Goal: Find contact information: Find contact information

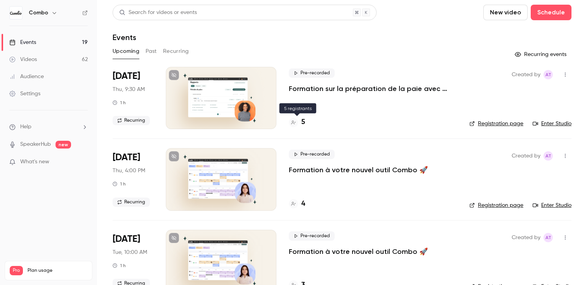
click at [302, 125] on h4 "5" at bounding box center [303, 122] width 4 height 10
click at [556, 124] on link "Enter Studio" at bounding box center [552, 124] width 39 height 8
click at [294, 117] on div "5" at bounding box center [297, 122] width 16 height 10
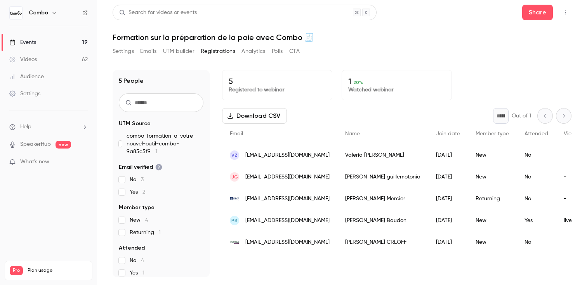
click at [383, 223] on div "[PERSON_NAME]" at bounding box center [382, 220] width 91 height 22
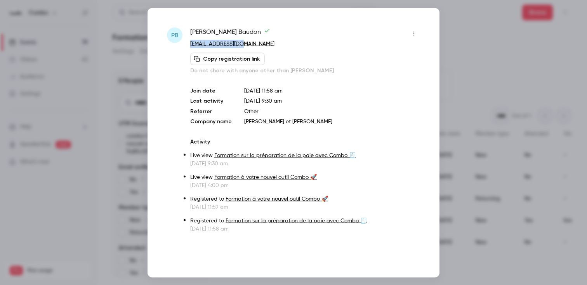
drag, startPoint x: 239, startPoint y: 43, endPoint x: 188, endPoint y: 45, distance: 50.9
click at [188, 45] on div "[PERSON_NAME]-[PERSON_NAME] [PERSON_NAME][EMAIL_ADDRESS][DOMAIN_NAME] Copy regi…" at bounding box center [293, 129] width 253 height 205
copy link "[EMAIL_ADDRESS][DOMAIN_NAME]"
click at [480, 101] on div at bounding box center [293, 142] width 587 height 285
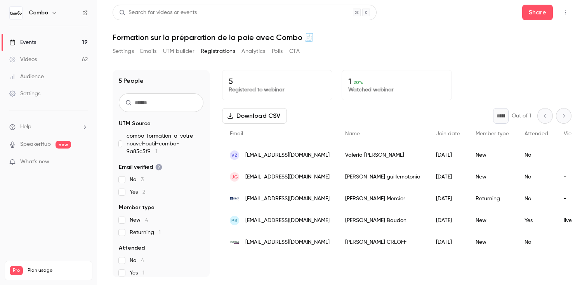
click at [384, 156] on div "[PERSON_NAME]" at bounding box center [382, 155] width 91 height 22
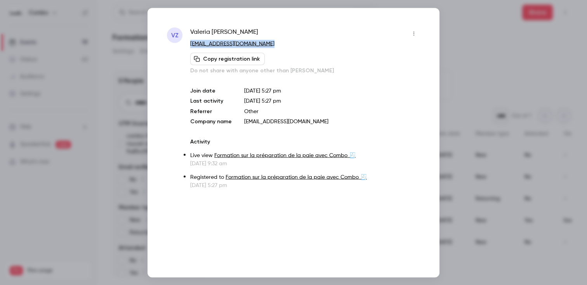
drag, startPoint x: 289, startPoint y: 43, endPoint x: 190, endPoint y: 43, distance: 99.0
click at [190, 43] on p "[EMAIL_ADDRESS][DOMAIN_NAME]" at bounding box center [305, 44] width 230 height 8
copy link "[EMAIL_ADDRESS][DOMAIN_NAME]"
click at [456, 64] on div at bounding box center [293, 142] width 587 height 285
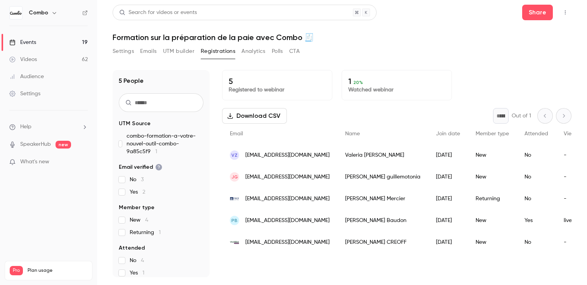
click at [345, 239] on div "[PERSON_NAME]" at bounding box center [382, 242] width 91 height 22
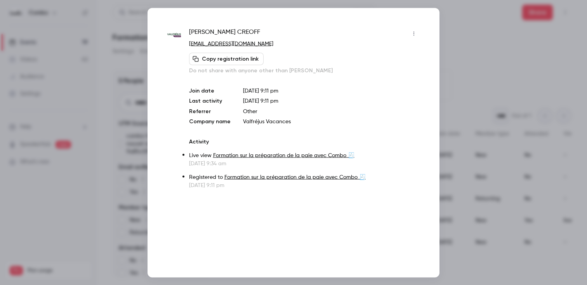
drag, startPoint x: 283, startPoint y: 46, endPoint x: 189, endPoint y: 43, distance: 94.4
click at [189, 43] on p "[EMAIL_ADDRESS][DOMAIN_NAME]" at bounding box center [304, 44] width 231 height 8
copy link "[EMAIL_ADDRESS][DOMAIN_NAME]"
click at [132, 125] on div at bounding box center [293, 142] width 587 height 285
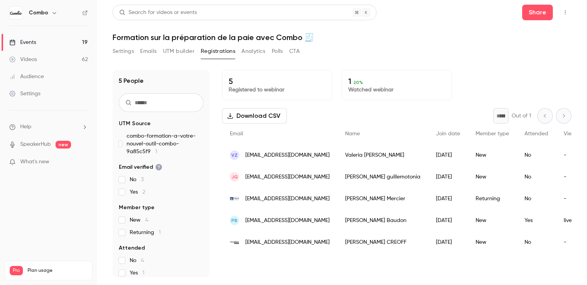
click at [56, 45] on link "Events 19" at bounding box center [48, 42] width 97 height 17
